Goal: Transaction & Acquisition: Book appointment/travel/reservation

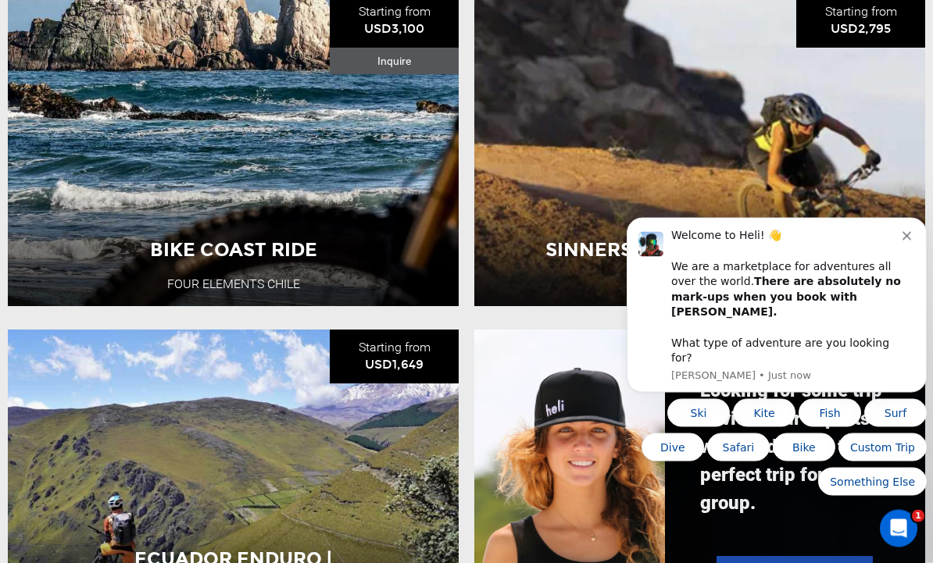
scroll to position [1303, 0]
click at [909, 241] on icon "Dismiss notification" at bounding box center [906, 236] width 9 height 9
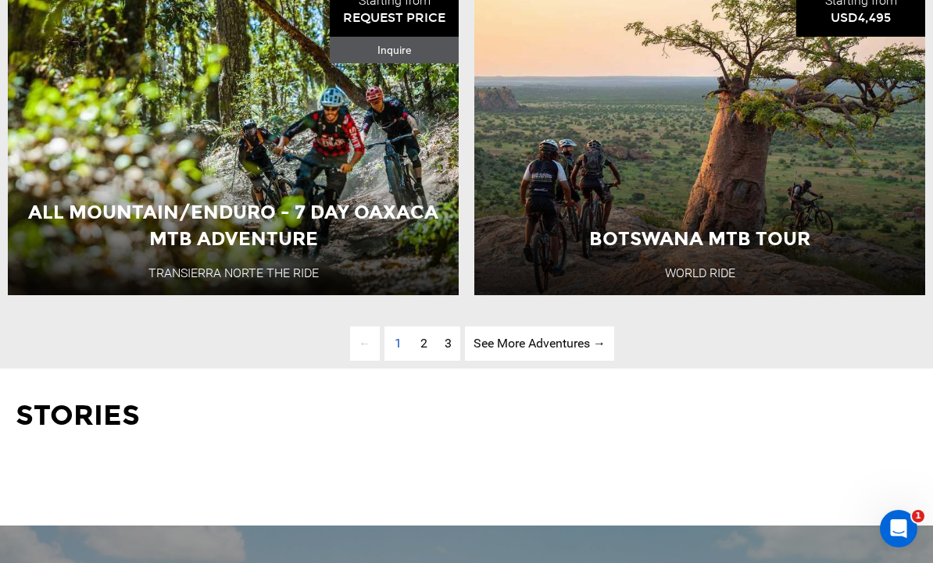
scroll to position [4017, 0]
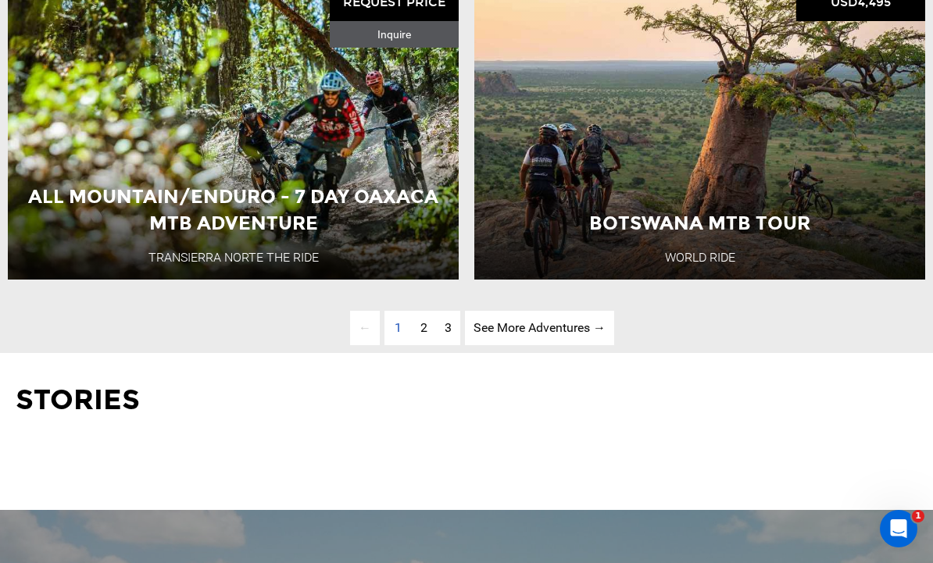
click at [430, 346] on link "page 2" at bounding box center [424, 328] width 24 height 35
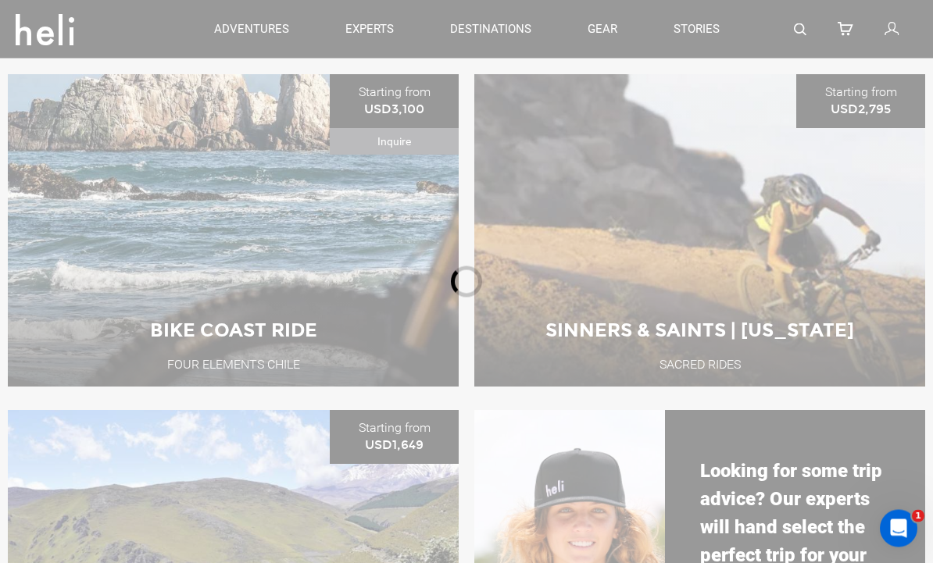
scroll to position [591, 0]
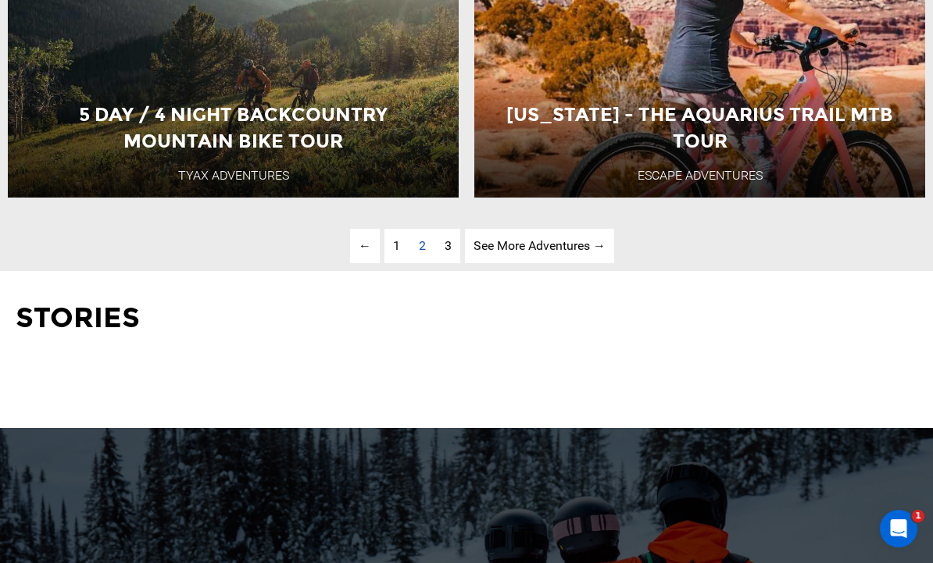
scroll to position [4122, 0]
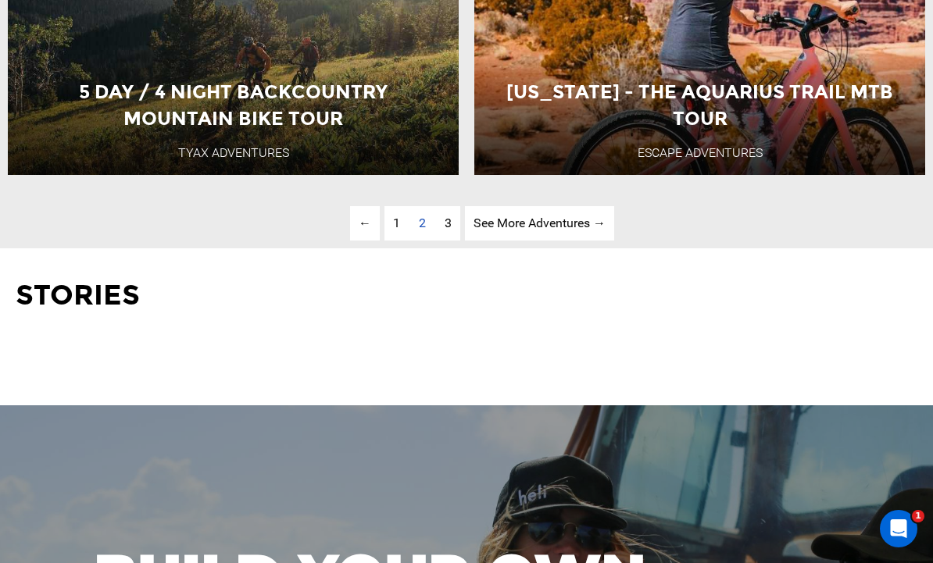
click at [456, 241] on link "page 3" at bounding box center [448, 223] width 24 height 35
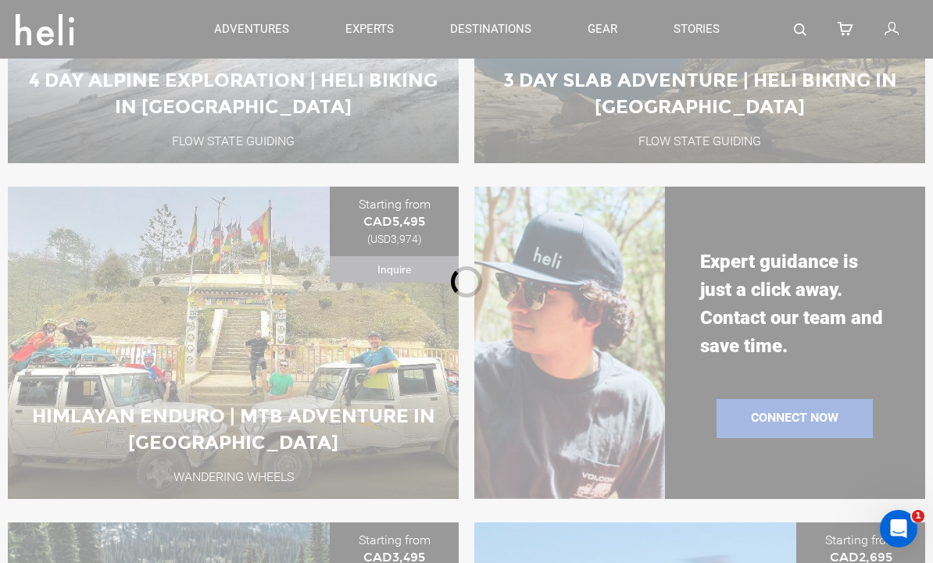
scroll to position [591, 0]
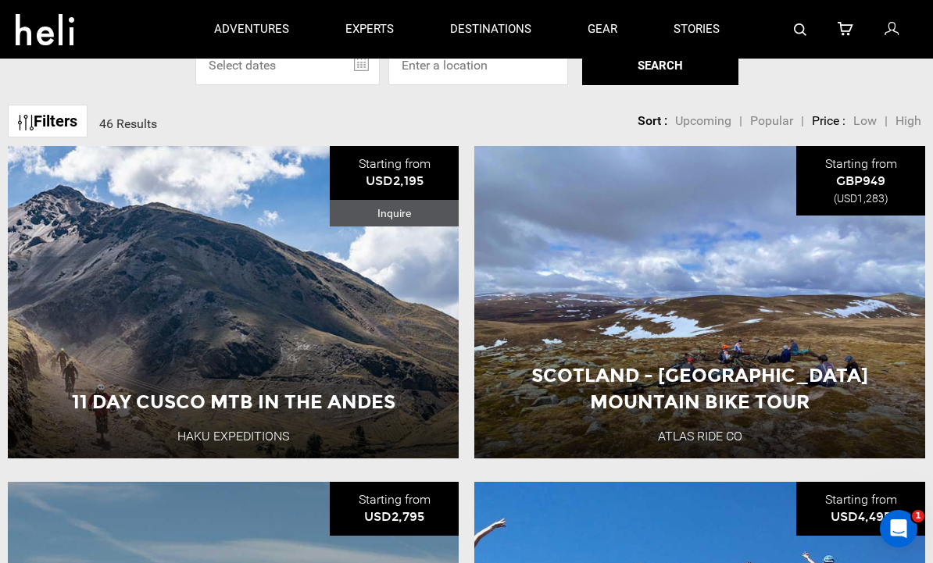
scroll to position [475, 0]
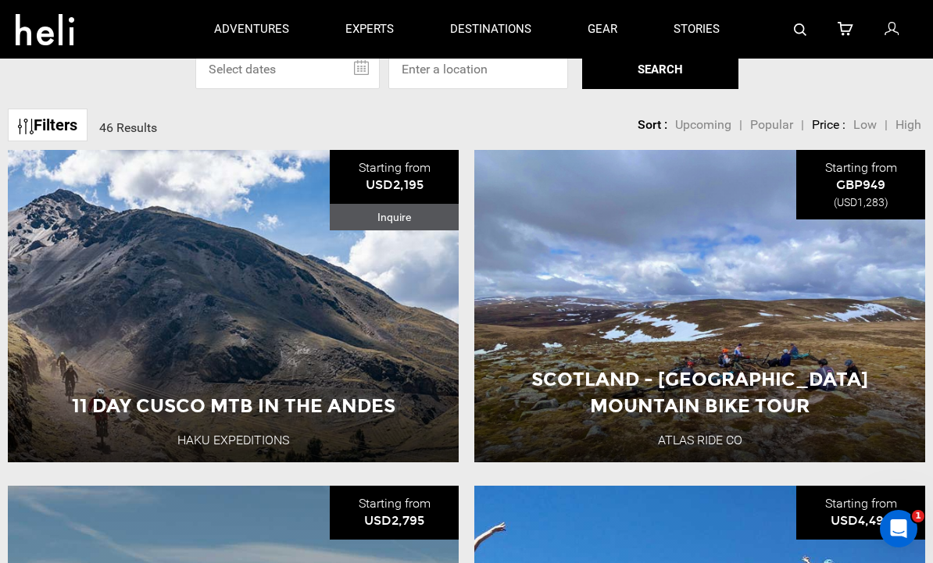
click at [725, 440] on button "View Adventure" at bounding box center [700, 420] width 156 height 39
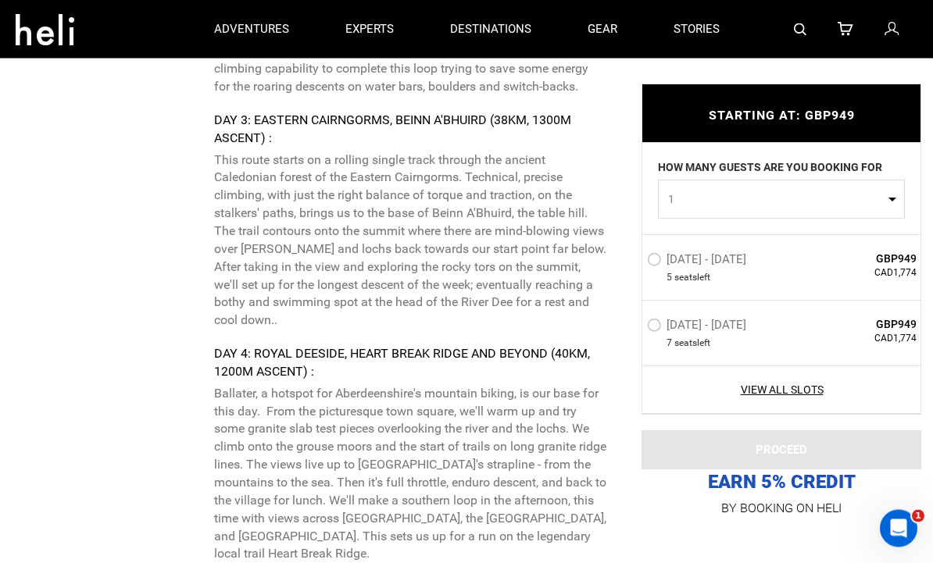
scroll to position [4190, 0]
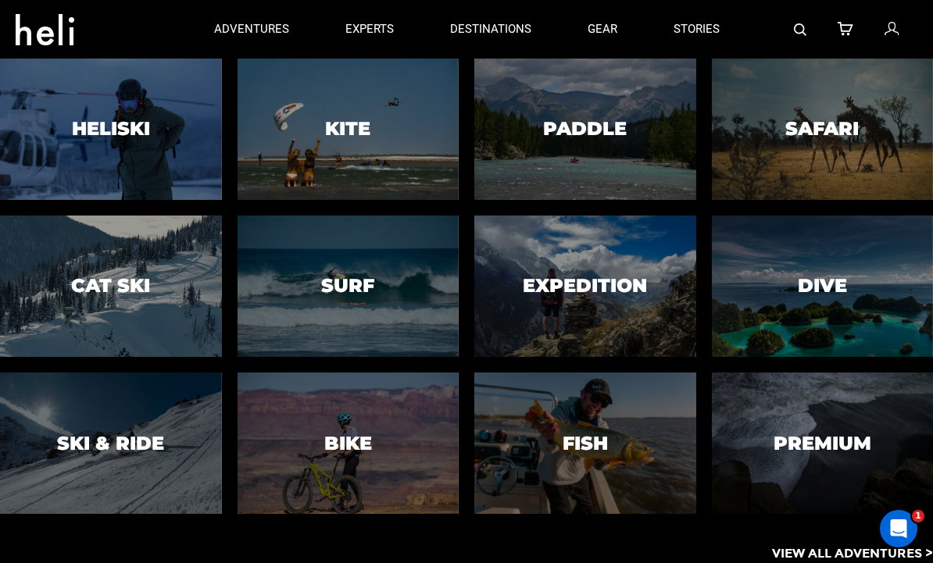
click at [333, 453] on h3 "Bike" at bounding box center [348, 443] width 48 height 20
